Goal: Task Accomplishment & Management: Complete application form

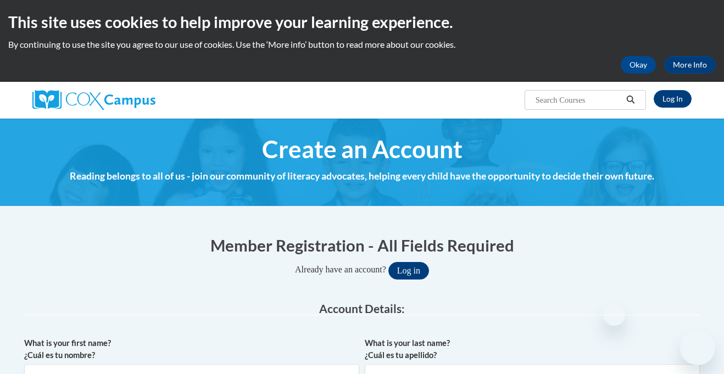
select select "ad49bcad-a171-4b2e-b99c-48b446064914"
select select "[US_STATE]"
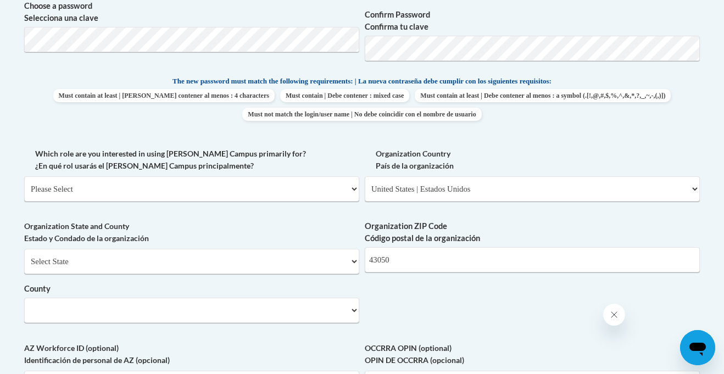
scroll to position [546, 0]
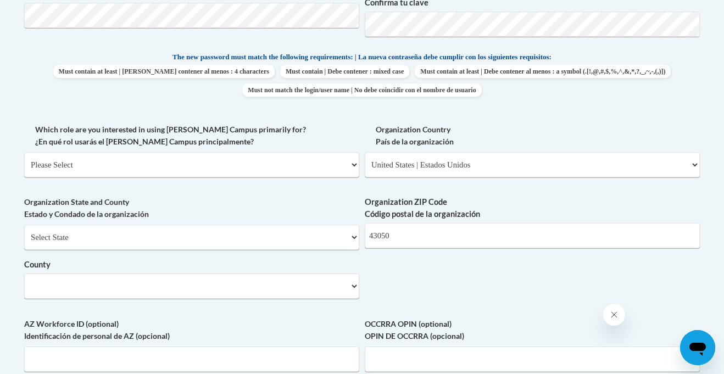
click at [281, 279] on select "County" at bounding box center [191, 286] width 335 height 25
click at [343, 285] on select "County" at bounding box center [191, 286] width 335 height 25
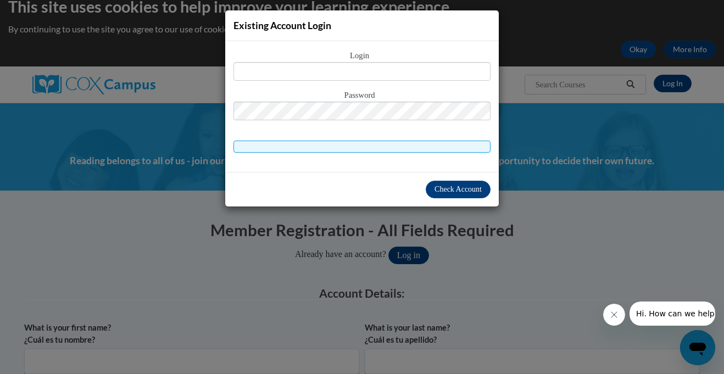
click at [380, 223] on div "Existing Account Login Login Password" at bounding box center [362, 187] width 724 height 374
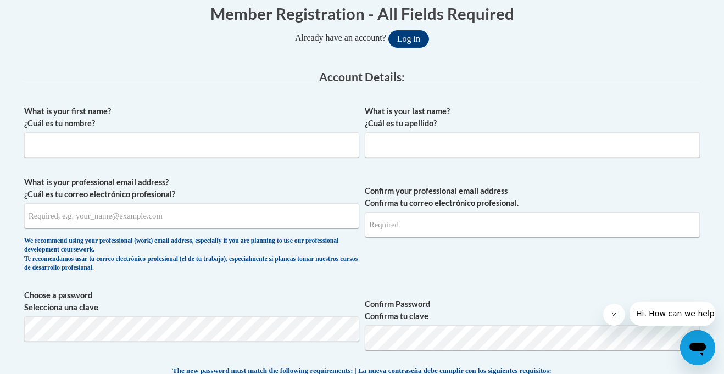
scroll to position [234, 0]
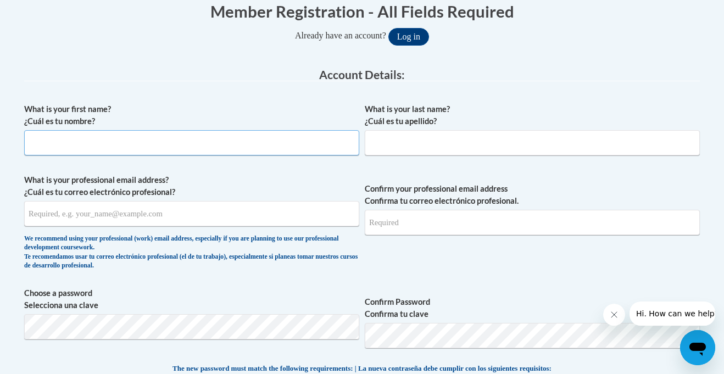
click at [311, 138] on input "What is your first name? ¿Cuál es tu nombre?" at bounding box center [191, 142] width 335 height 25
type input "[PERSON_NAME]"
click at [455, 138] on input "What is your last name? ¿Cuál es tu apellido?" at bounding box center [532, 142] width 335 height 25
type input "R"
type input "[PERSON_NAME]"
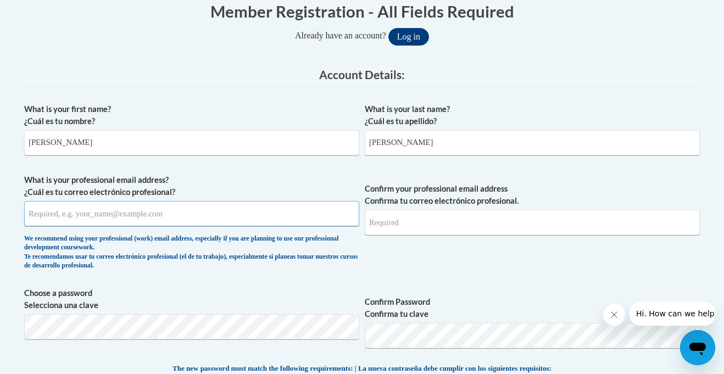
click at [313, 202] on input "What is your professional email address? ¿Cuál es tu correo electrónico profesi…" at bounding box center [191, 213] width 335 height 25
type input "[EMAIL_ADDRESS][DOMAIN_NAME]"
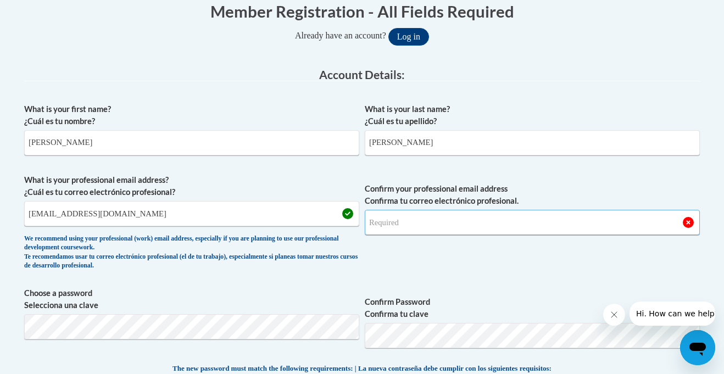
click at [414, 223] on input "Confirm your professional email address Confirma tu correo electrónico profesio…" at bounding box center [532, 222] width 335 height 25
type input "[EMAIL_ADDRESS][DOMAIN_NAME]"
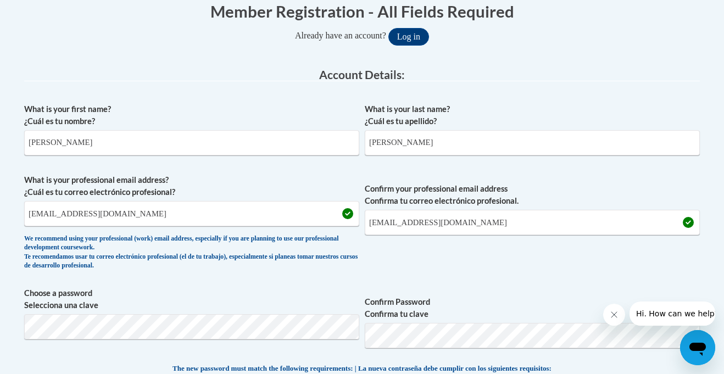
click at [357, 255] on div "We recommend using your professional (work) email address, especially if you ar…" at bounding box center [191, 253] width 335 height 36
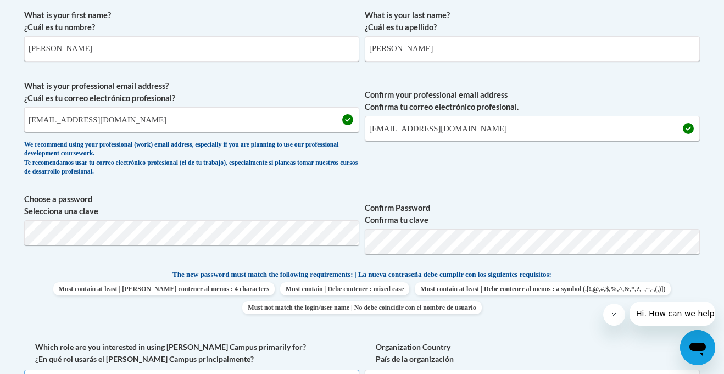
scroll to position [349, 0]
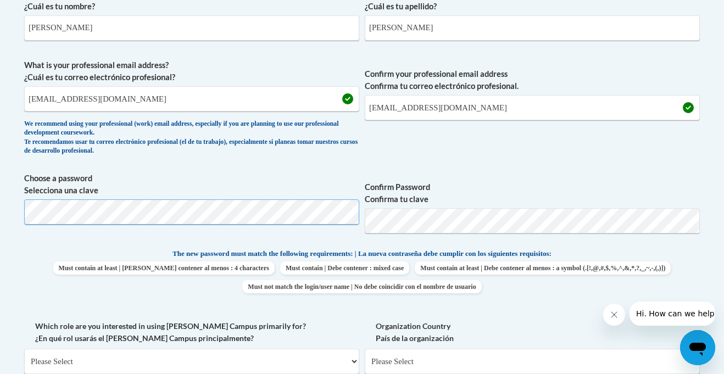
click at [10, 195] on body "This site uses cookies to help improve your learning experience. By continuing …" at bounding box center [362, 321] width 724 height 1341
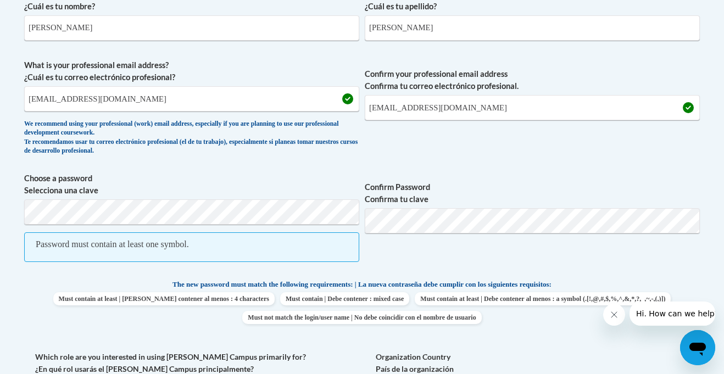
click at [392, 233] on span "Confirm Password Confirma tu clave" at bounding box center [532, 222] width 335 height 101
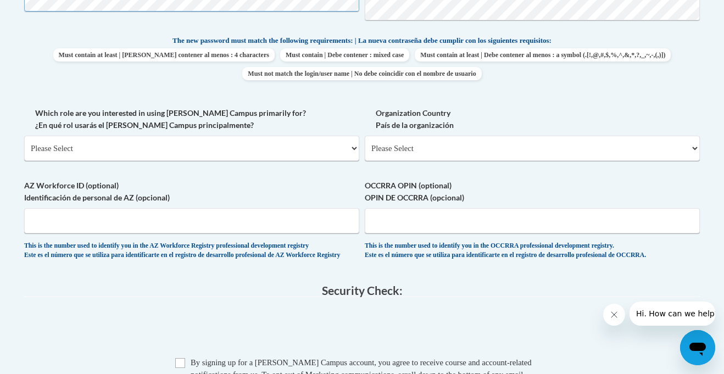
scroll to position [553, 0]
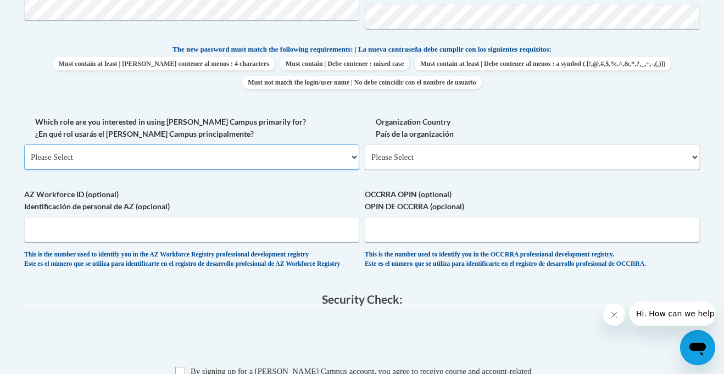
click at [286, 158] on select "Please Select College/University | Colegio/Universidad Community/Nonprofit Part…" at bounding box center [191, 156] width 335 height 25
click at [403, 158] on select "Please Select United States | Estados Unidos Outside of the United States | Fue…" at bounding box center [532, 156] width 335 height 25
select select "ad49bcad-a171-4b2e-b99c-48b446064914"
click at [365, 144] on select "Please Select United States | Estados Unidos Outside of the United States | Fue…" at bounding box center [532, 156] width 335 height 25
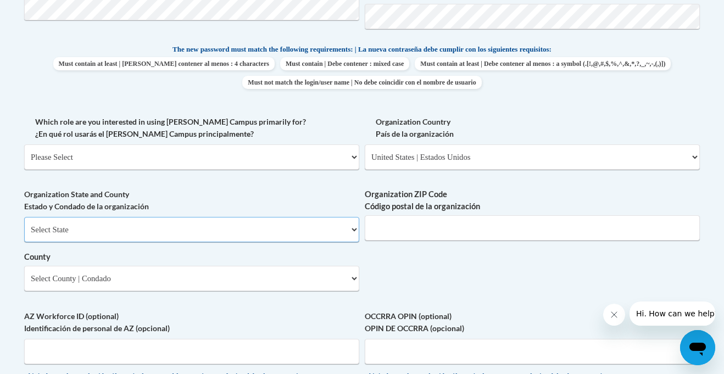
click at [262, 232] on select "Select State Alabama Alaska Arizona Arkansas California Colorado Connecticut De…" at bounding box center [191, 229] width 335 height 25
select select "[US_STATE]"
click at [24, 217] on select "Select State Alabama Alaska Arizona Arkansas California Colorado Connecticut De…" at bounding box center [191, 229] width 335 height 25
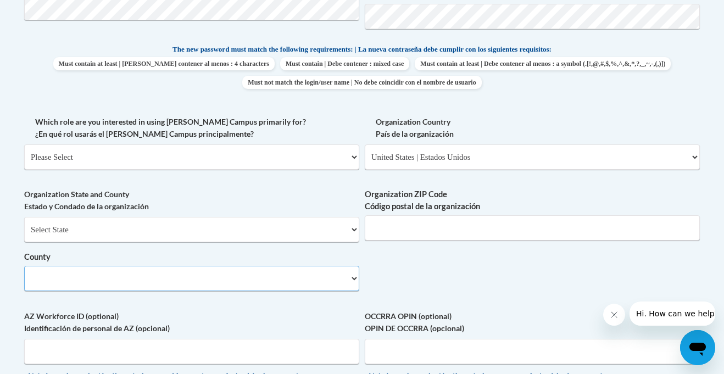
click at [226, 276] on select "County" at bounding box center [191, 278] width 335 height 25
select select "Knox"
click at [24, 266] on select "Select County Adams Allen Ashland Ashtabula Athens Auglaize Belmont Brown Butle…" at bounding box center [191, 278] width 335 height 25
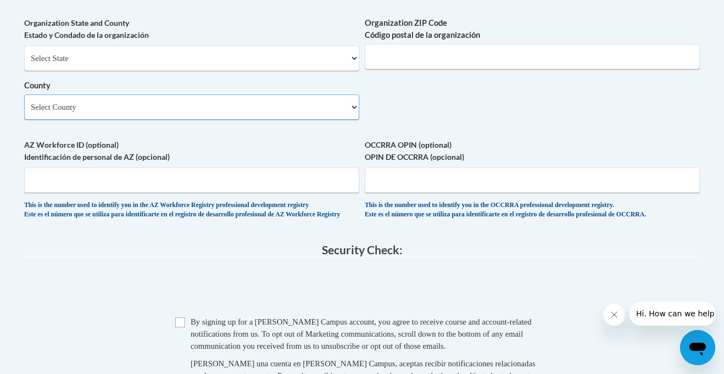
scroll to position [727, 0]
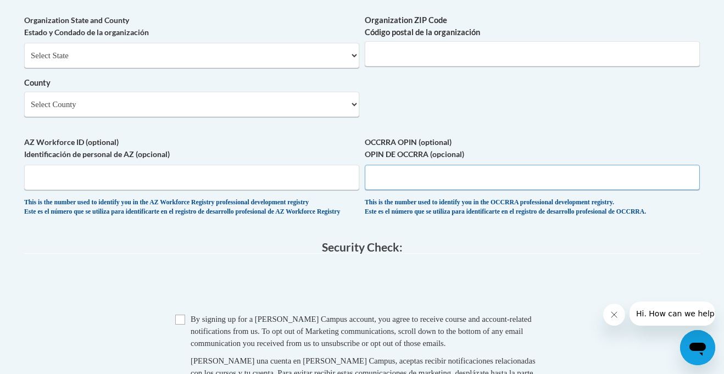
click at [375, 174] on input "OCCRRA OPIN (optional) OPIN DE OCCRRA (opcional)" at bounding box center [532, 177] width 335 height 25
click at [402, 59] on input "Organization ZIP Code Código postal de la organización" at bounding box center [532, 53] width 335 height 25
type input "43050"
click at [460, 174] on input "OCCRRA OPIN (optional) OPIN DE OCCRRA (opcional)" at bounding box center [532, 177] width 335 height 25
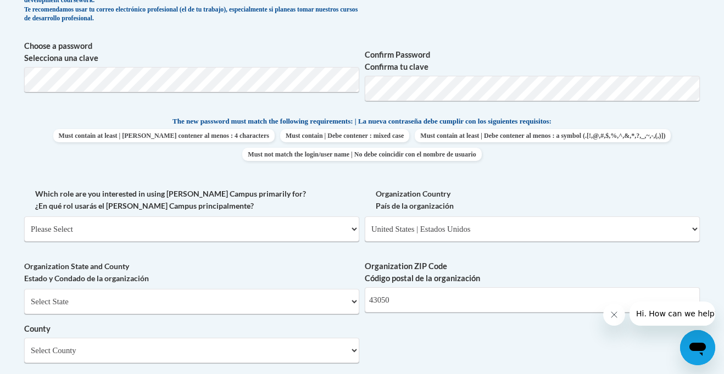
scroll to position [480, 0]
type input "1148-5040"
click at [306, 232] on select "Please Select College/University | Colegio/Universidad Community/Nonprofit Part…" at bounding box center [191, 230] width 335 height 25
select select "fbf2d438-af2f-41f8-98f1-81c410e29de3"
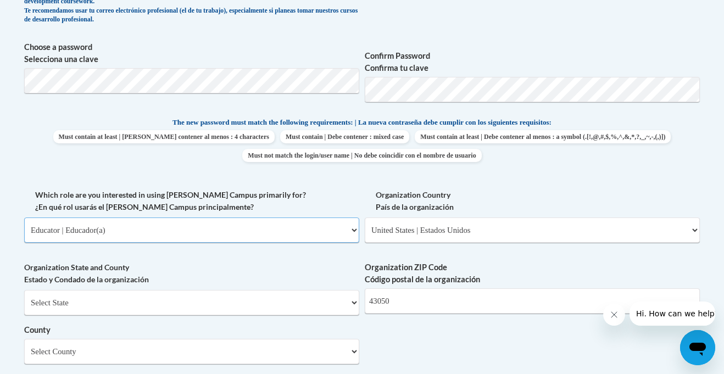
click at [24, 218] on select "Please Select College/University | Colegio/Universidad Community/Nonprofit Part…" at bounding box center [191, 230] width 335 height 25
select select "null"
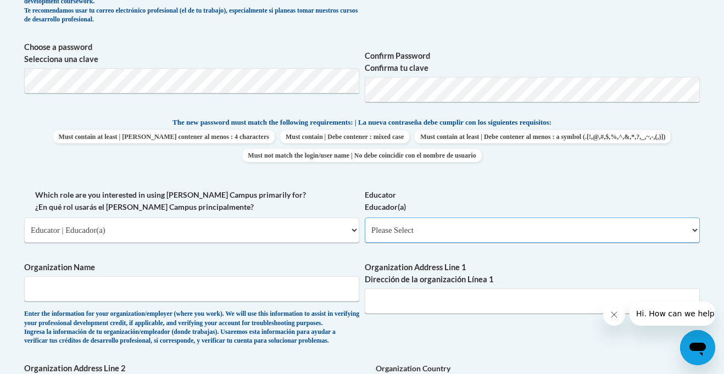
click at [374, 224] on select "Please Select Early Learning/Daycare Teacher/Family Home Care Provider | Maestr…" at bounding box center [532, 230] width 335 height 25
select select "5e2af403-4f2c-4e49-a02f-103e55d7b75b"
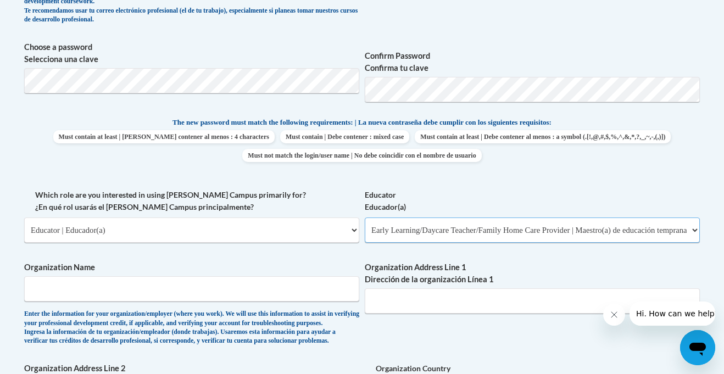
click at [365, 218] on select "Please Select Early Learning/Daycare Teacher/Family Home Care Provider | Maestr…" at bounding box center [532, 230] width 335 height 25
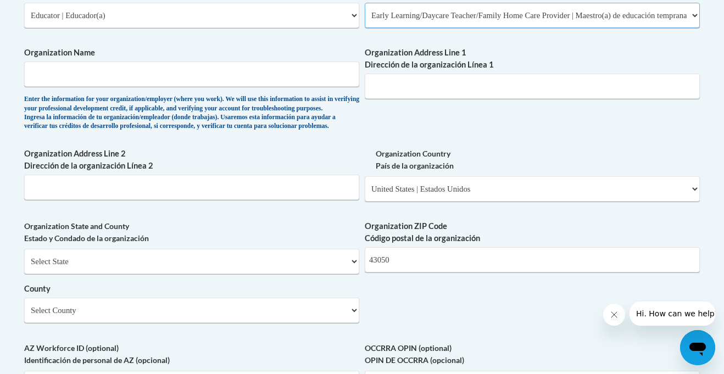
scroll to position [699, 0]
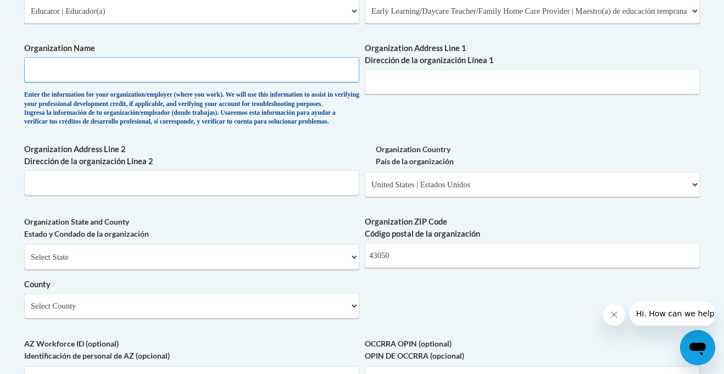
click at [218, 71] on input "Organization Name" at bounding box center [191, 69] width 335 height 25
type input "knox"
type input "Knox County Career Center"
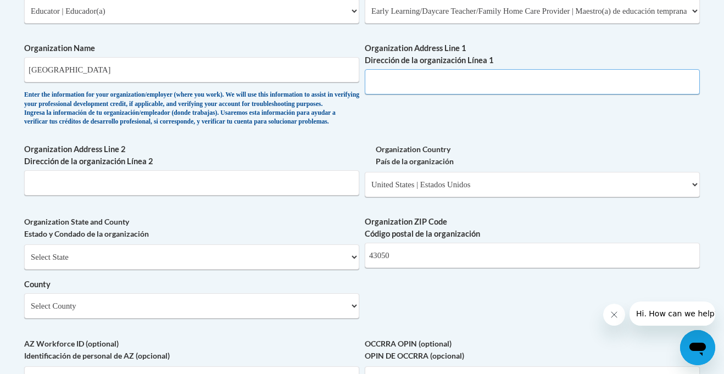
click at [463, 79] on input "Organization Address Line 1 Dirección de la organización Línea 1" at bounding box center [532, 81] width 335 height 25
click at [441, 83] on input "306 Martinsburg Rd Mount Vernon, OH" at bounding box center [532, 81] width 335 height 25
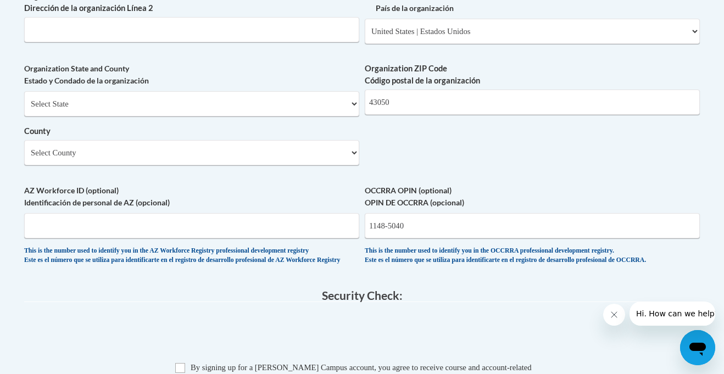
scroll to position [854, 0]
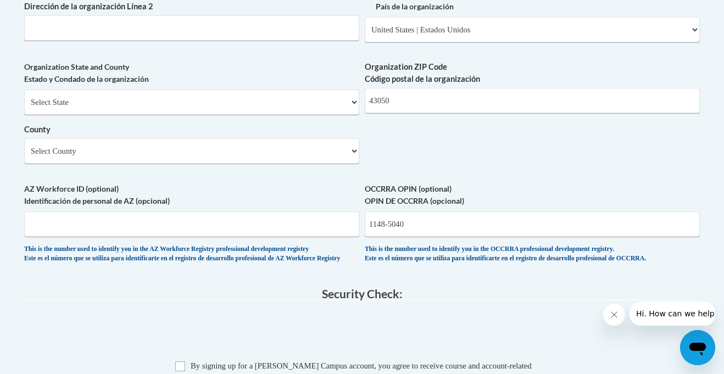
type input "306 Martinsburg Rd, Mount Vernon, OH"
click at [268, 115] on select "Select State Alabama Alaska Arizona Arkansas California Colorado Connecticut De…" at bounding box center [191, 102] width 335 height 25
select select "[US_STATE]"
click at [24, 108] on select "Select State Alabama Alaska Arizona Arkansas California Colorado Connecticut De…" at bounding box center [191, 102] width 335 height 25
click at [113, 164] on select "County" at bounding box center [191, 150] width 335 height 25
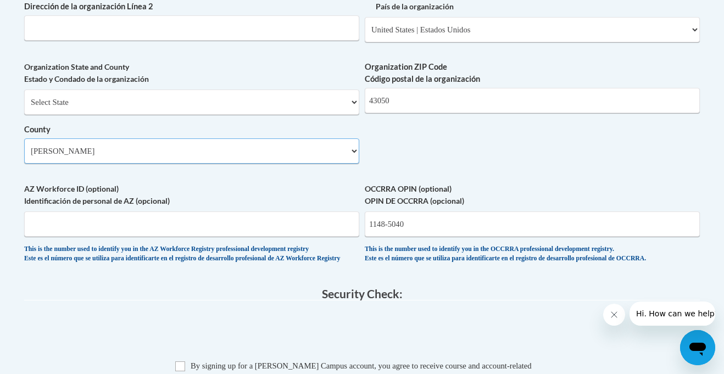
click at [113, 164] on select "Select County Adams Allen Ashland Ashtabula Athens Auglaize Belmont Brown Butle…" at bounding box center [191, 150] width 335 height 25
click at [355, 164] on select "Select County Adams Allen Ashland Ashtabula Athens Auglaize Belmont Brown Butle…" at bounding box center [191, 150] width 335 height 25
click at [24, 157] on select "Select County Adams Allen Ashland Ashtabula Athens Auglaize Belmont Brown Butle…" at bounding box center [191, 150] width 335 height 25
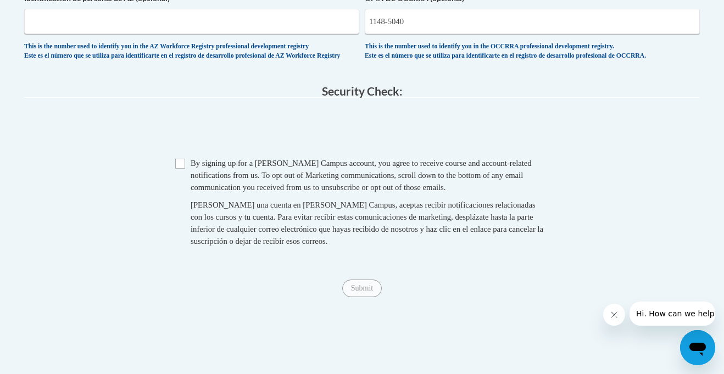
scroll to position [1059, 0]
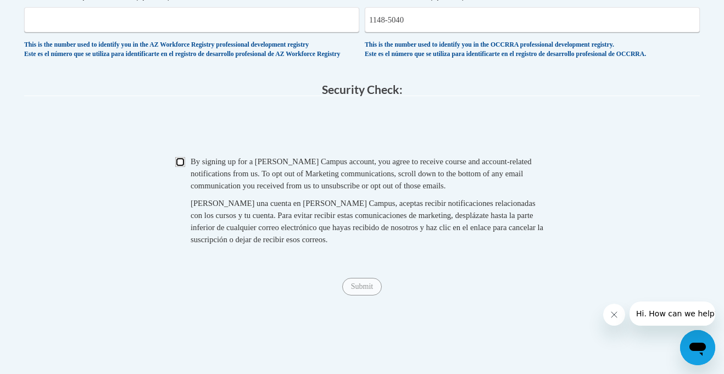
click at [180, 167] on input "Checkbox" at bounding box center [180, 162] width 10 height 10
checkbox input "true"
click at [354, 296] on input "Submit" at bounding box center [362, 287] width 40 height 18
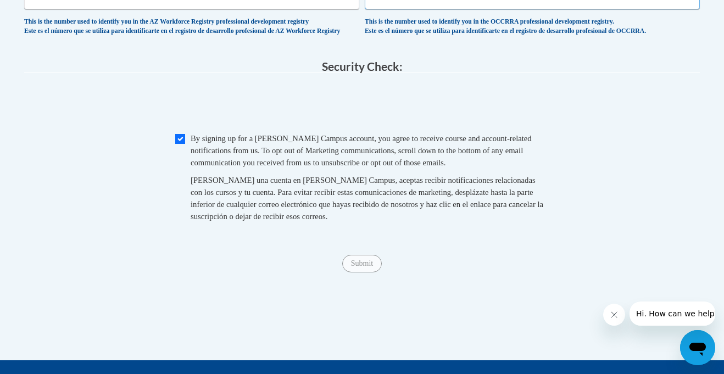
scroll to position [1083, 0]
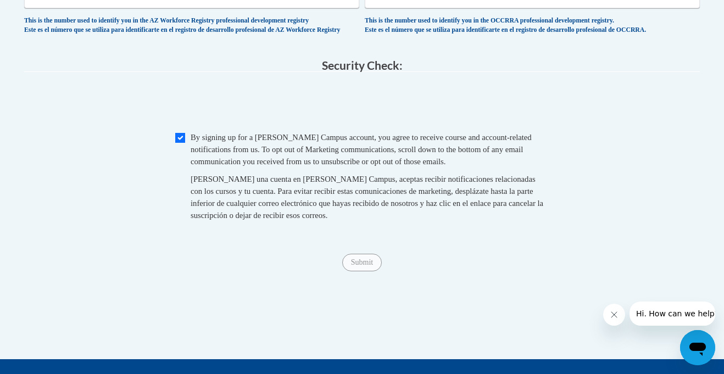
click at [507, 246] on fieldset "Security Check: Enter the security code + = TextBox Checkbox" at bounding box center [362, 152] width 676 height 187
click at [361, 271] on input "Submit" at bounding box center [362, 263] width 40 height 18
click at [561, 72] on legend "Security Check:" at bounding box center [362, 65] width 676 height 13
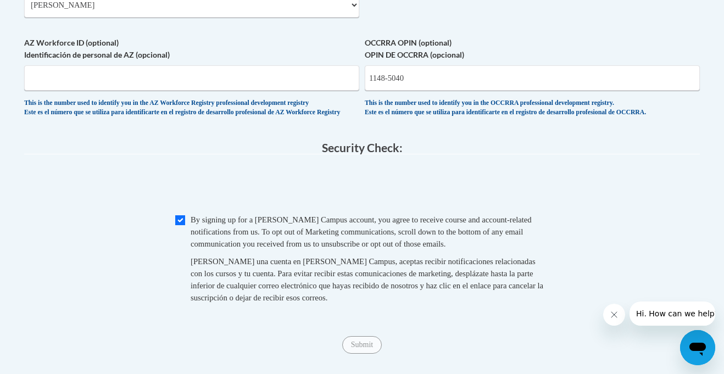
scroll to position [997, 0]
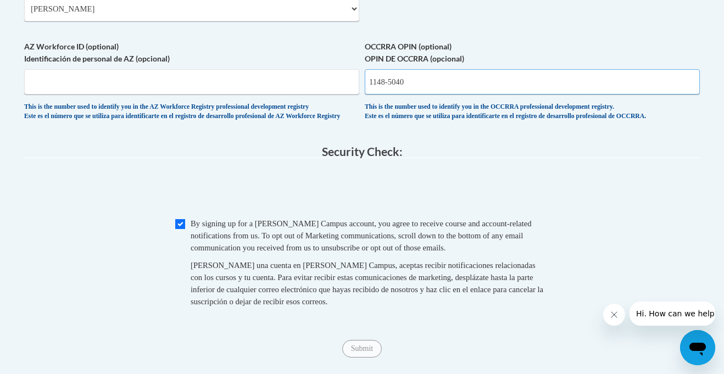
click at [388, 94] on input "1148-5040" at bounding box center [532, 81] width 335 height 25
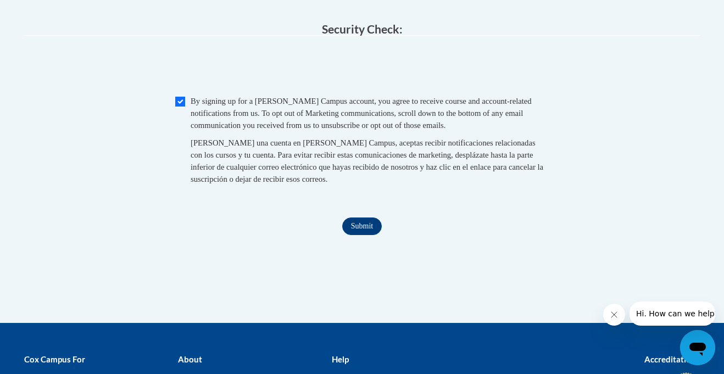
scroll to position [1120, 0]
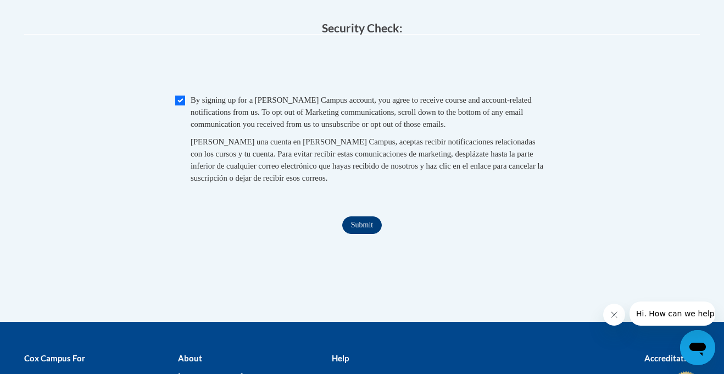
type input "11485040"
click at [366, 234] on input "Submit" at bounding box center [362, 225] width 40 height 18
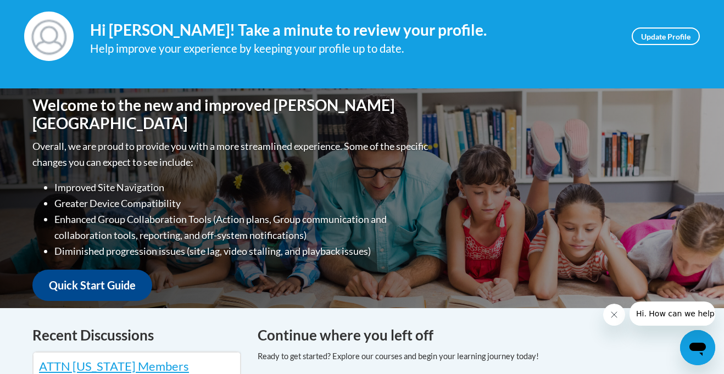
scroll to position [160, 0]
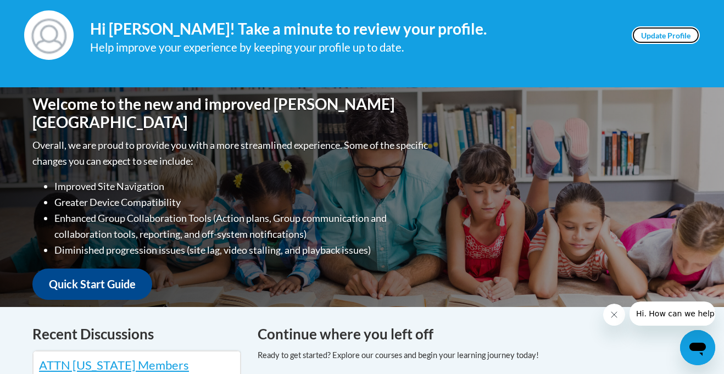
click at [662, 31] on link "Update Profile" at bounding box center [666, 35] width 68 height 18
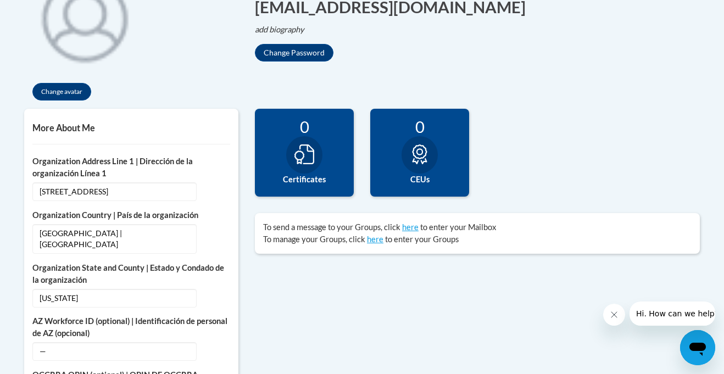
scroll to position [312, 0]
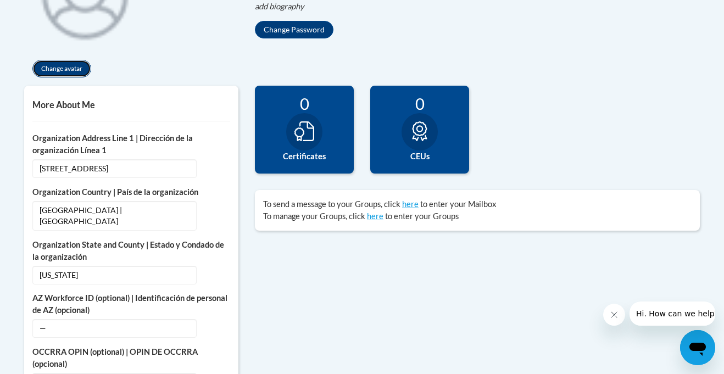
click at [69, 74] on button "Change avatar" at bounding box center [61, 69] width 59 height 18
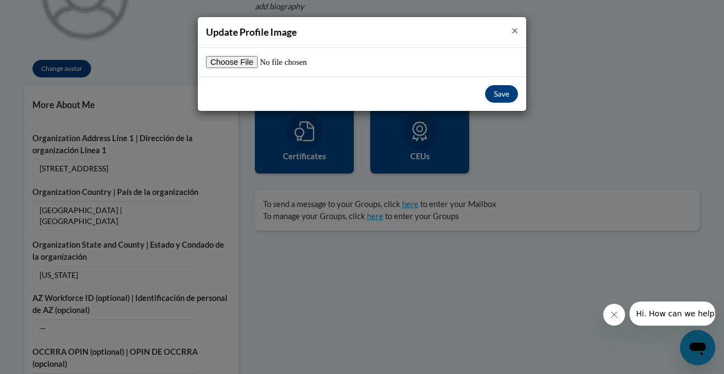
click at [515, 32] on span "×" at bounding box center [514, 30] width 7 height 14
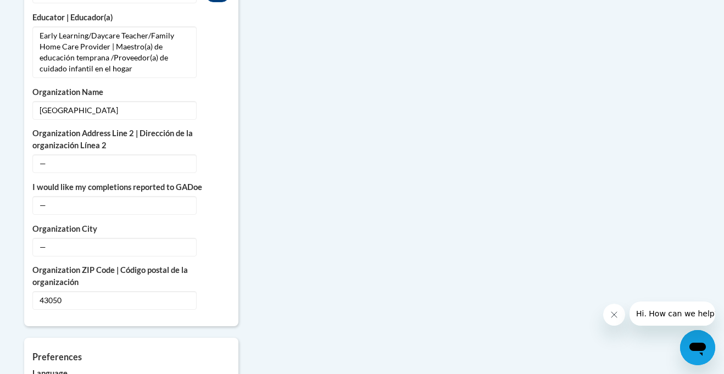
scroll to position [831, 0]
